Goal: Transaction & Acquisition: Obtain resource

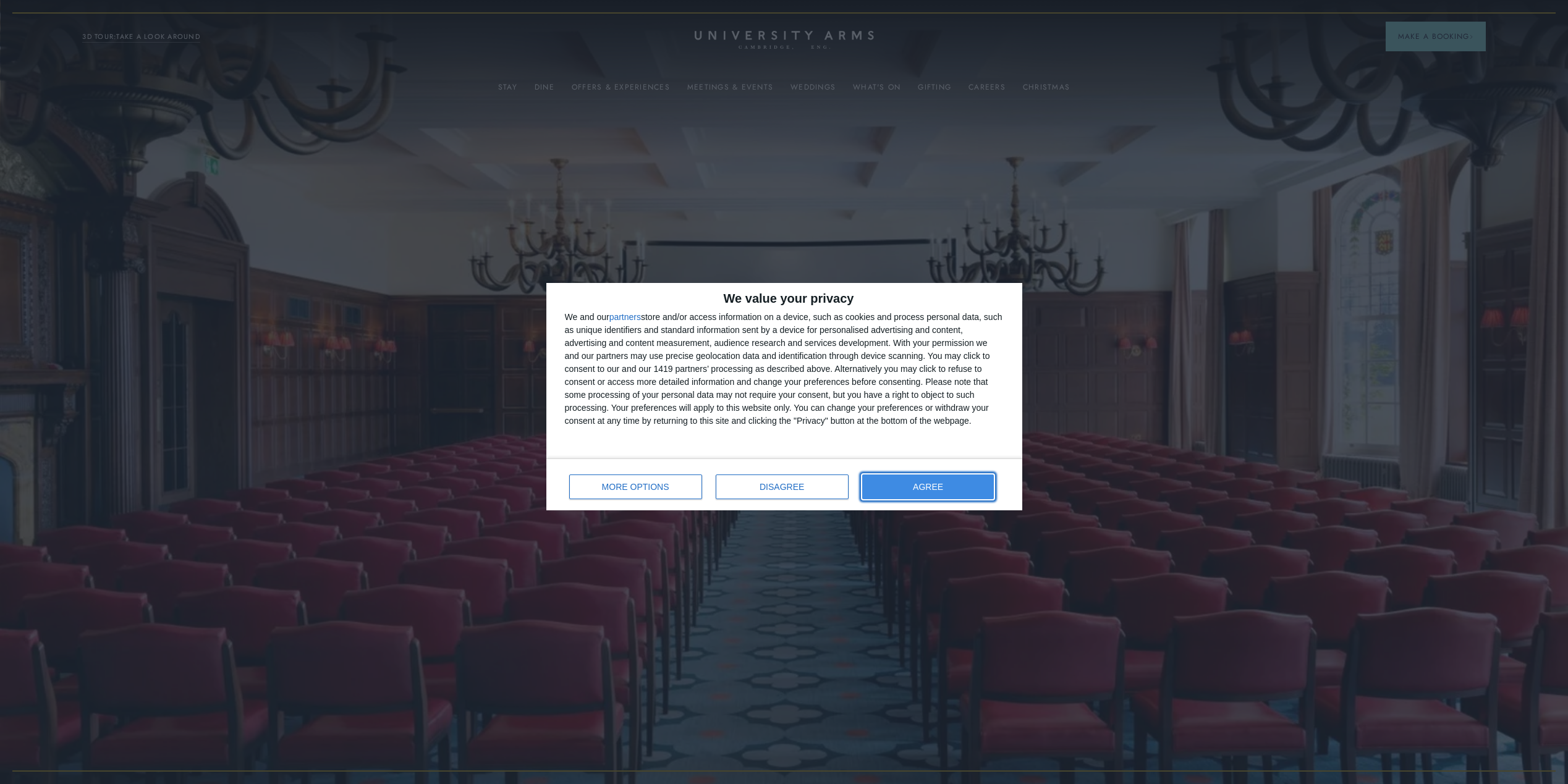
click at [932, 488] on span "AGREE" at bounding box center [927, 487] width 30 height 9
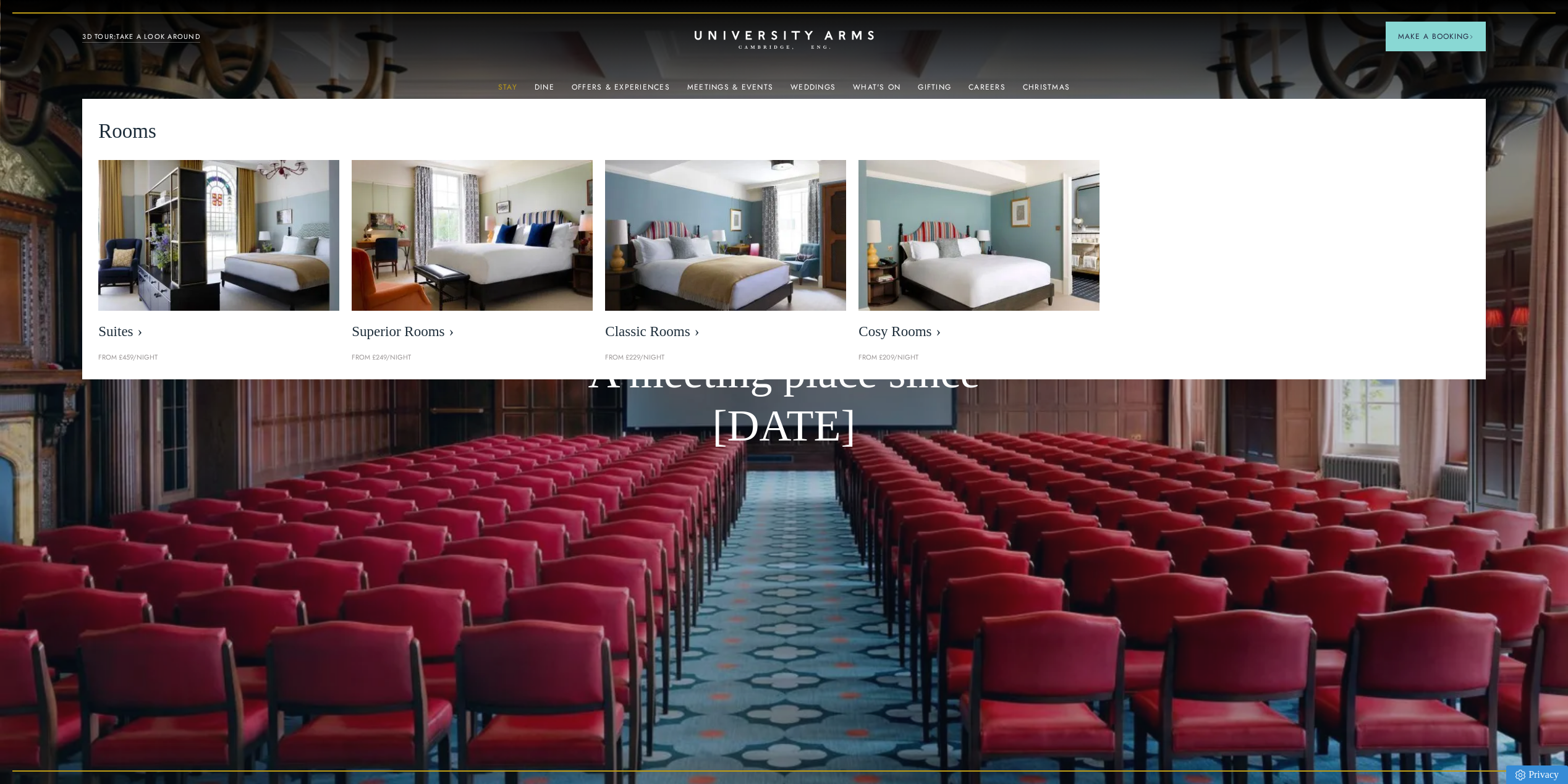
click at [506, 84] on link "Stay" at bounding box center [507, 91] width 19 height 16
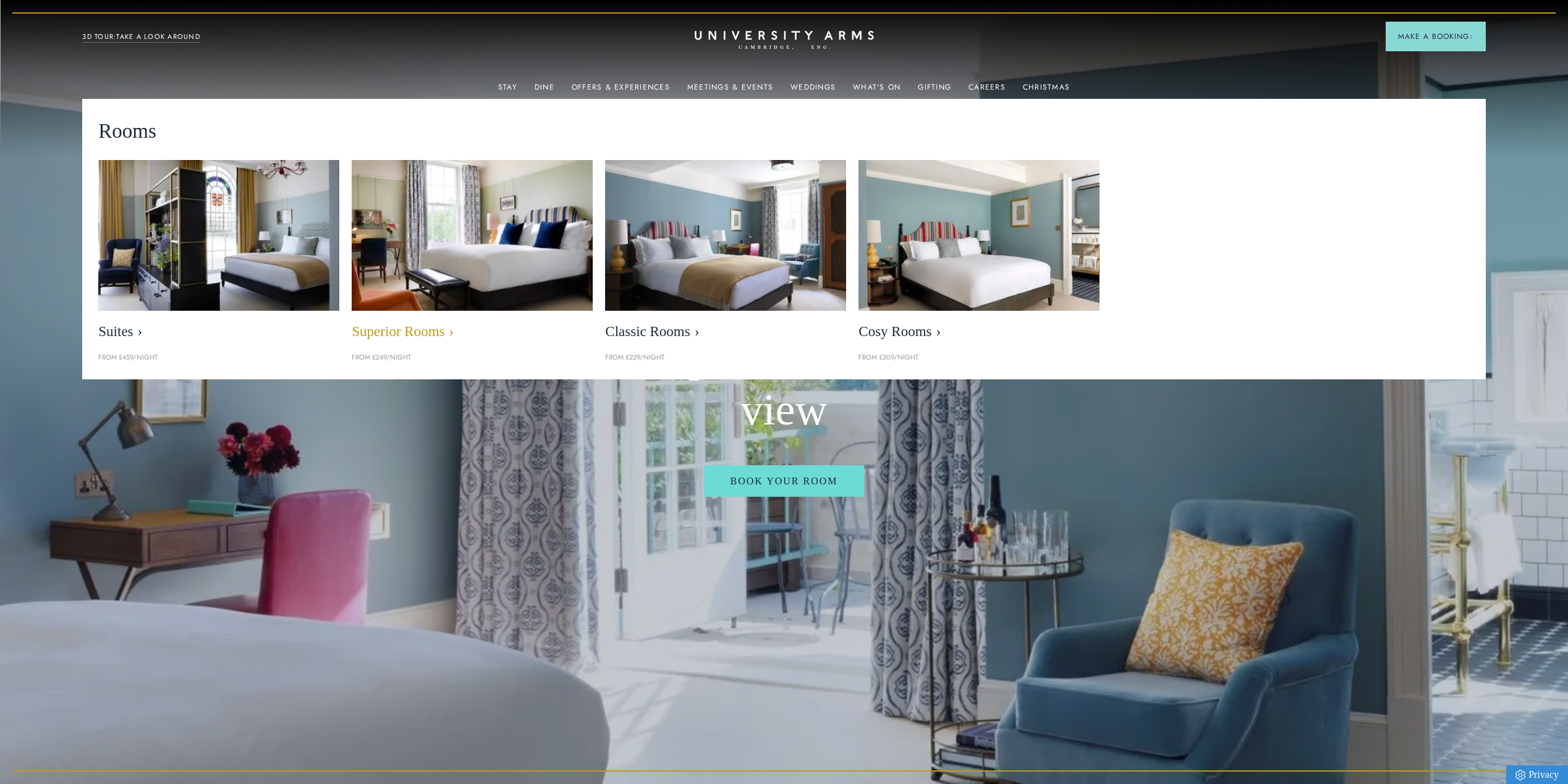
click at [525, 189] on img at bounding box center [472, 235] width 278 height 173
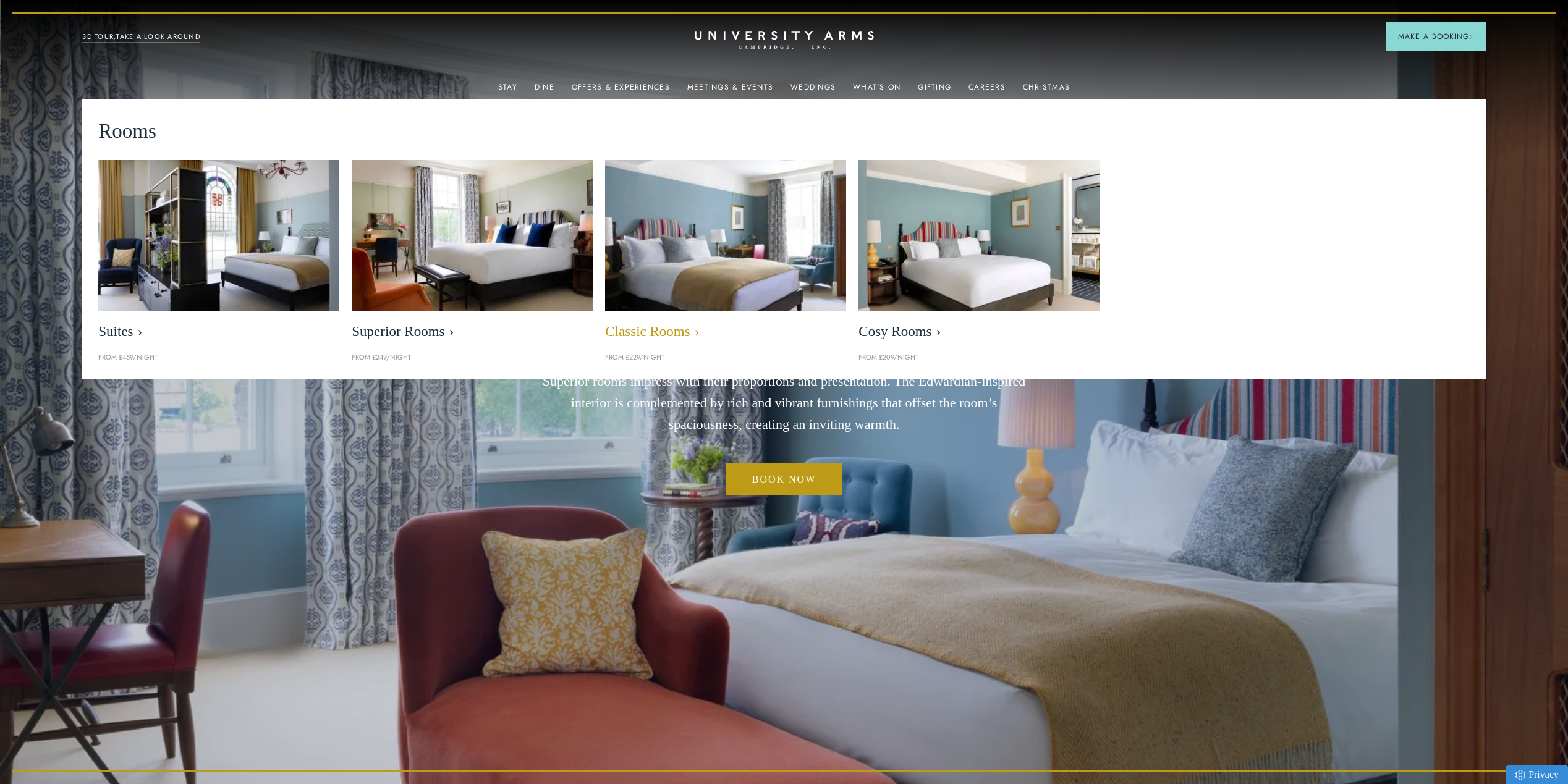
click at [727, 209] on img at bounding box center [726, 235] width 278 height 173
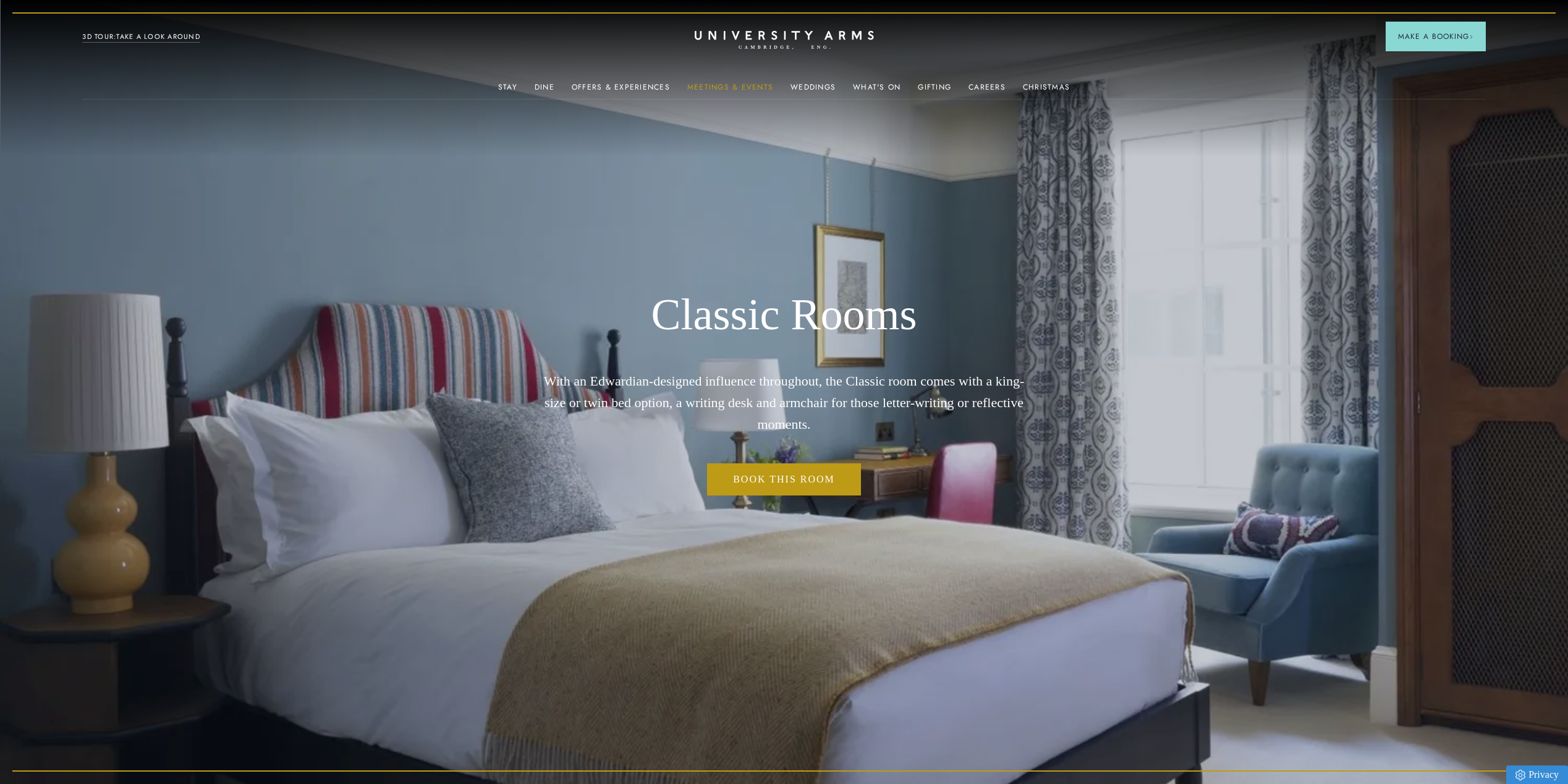
click at [716, 91] on link "Meetings & Events" at bounding box center [730, 91] width 86 height 16
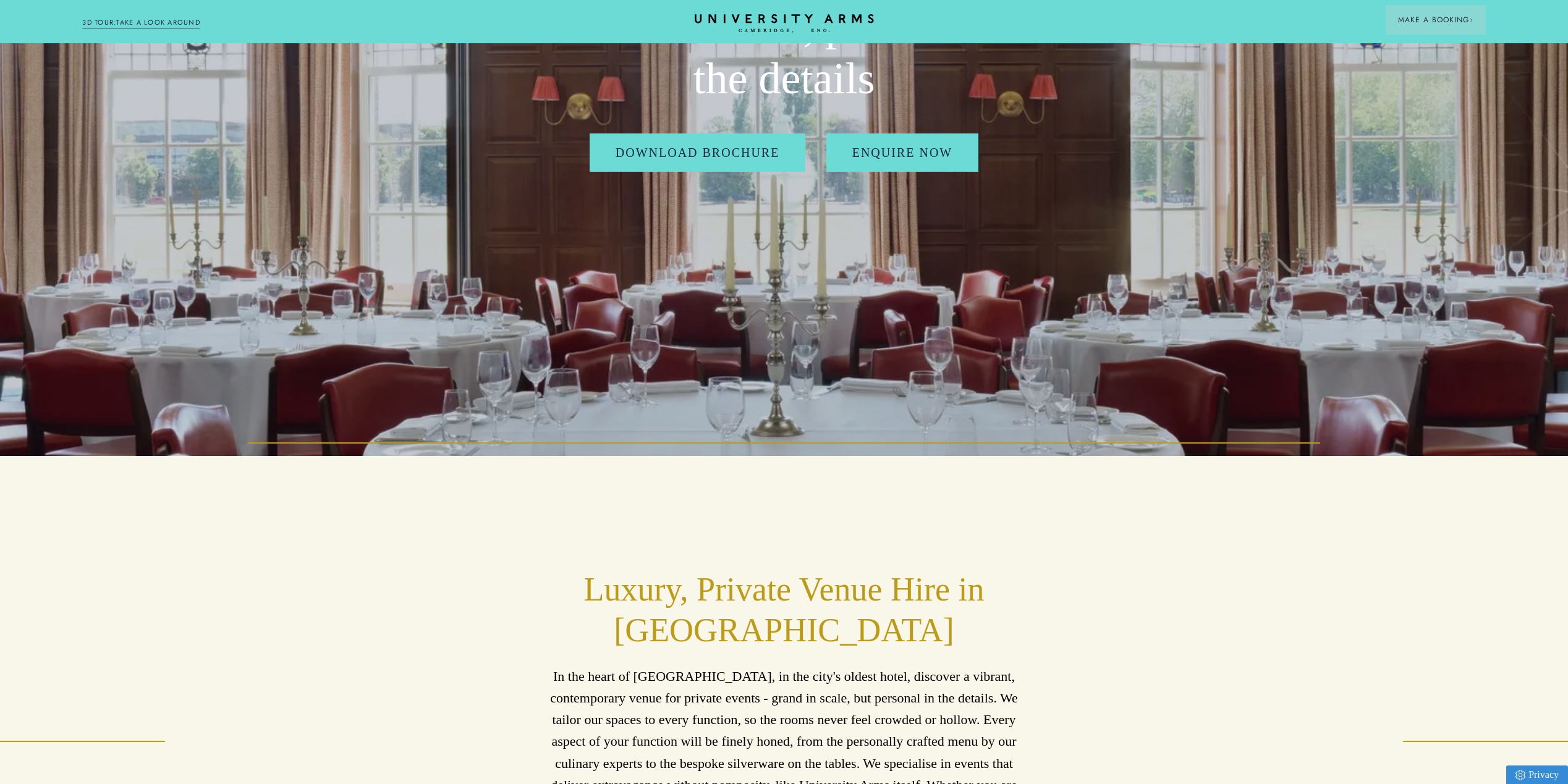
scroll to position [309, 0]
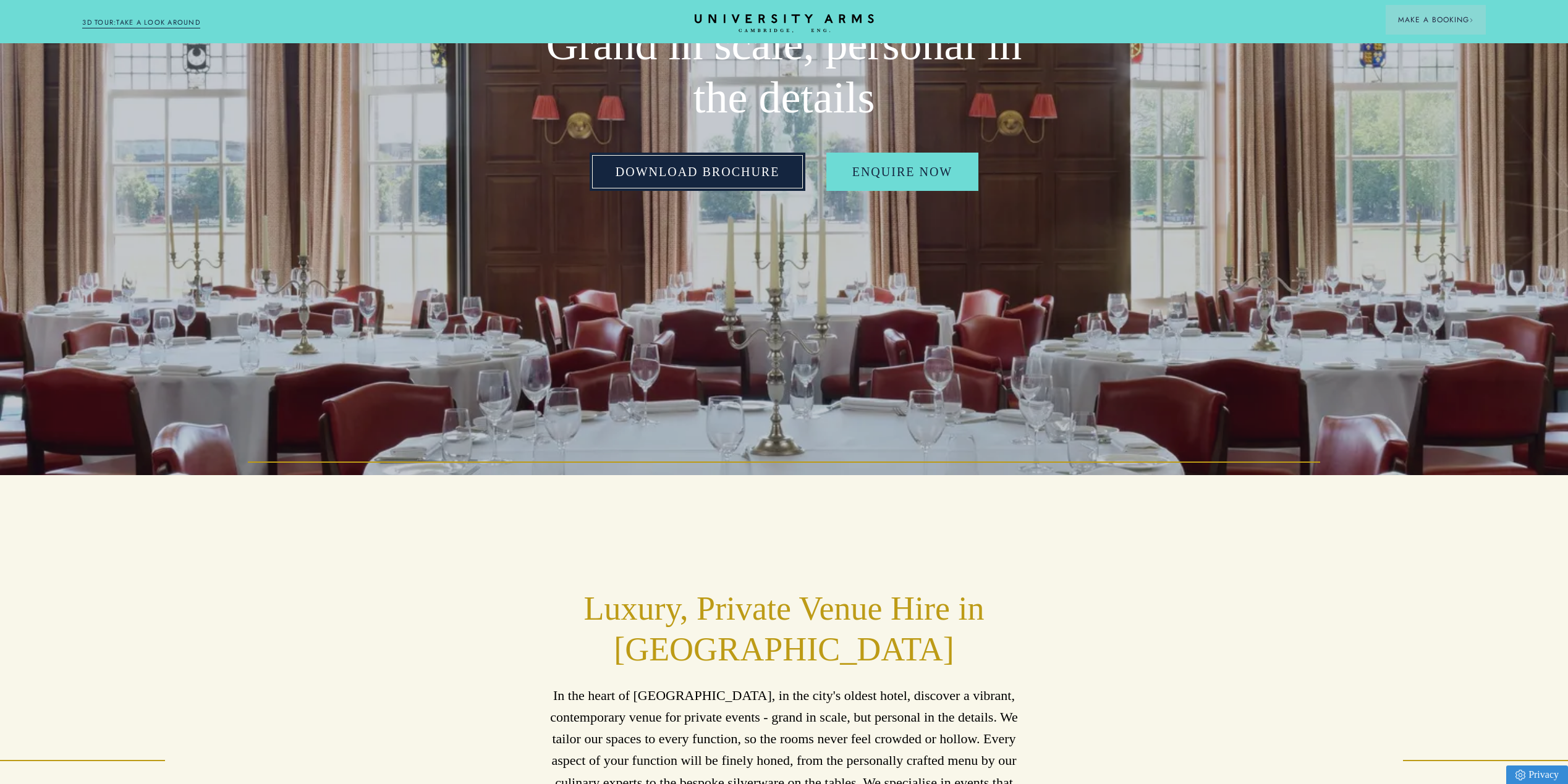
click at [719, 180] on link "Download Brochure" at bounding box center [698, 172] width 217 height 38
